Goal: Task Accomplishment & Management: Manage account settings

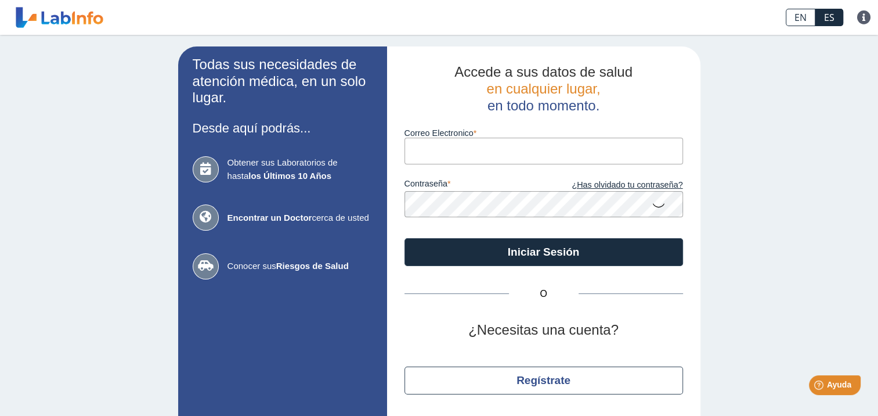
click at [427, 155] on input "Correo Electronico" at bounding box center [544, 151] width 279 height 26
type input "RCCH99@HOTMAIL.COM"
click at [405, 238] on button "Iniciar Sesión" at bounding box center [544, 252] width 279 height 28
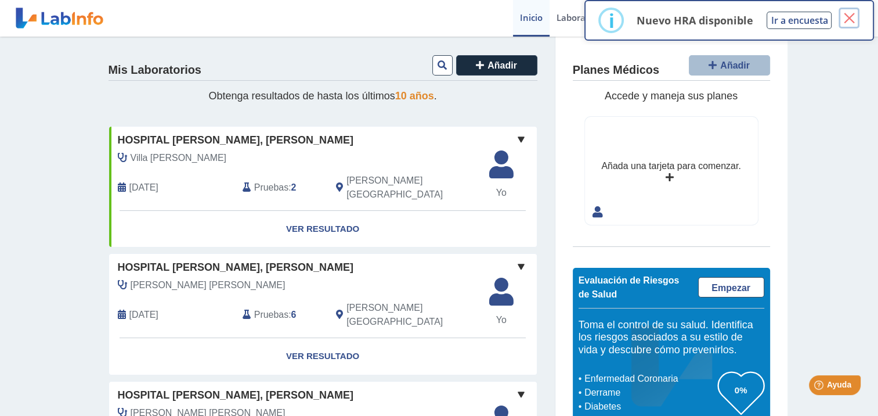
click at [850, 16] on button "×" at bounding box center [849, 18] width 21 height 21
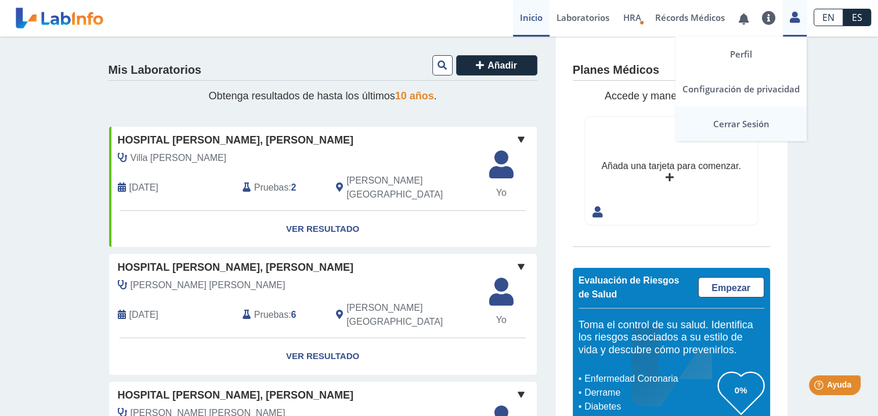
click at [750, 119] on link "Cerrar Sesión" at bounding box center [741, 123] width 131 height 35
